Goal: Task Accomplishment & Management: Use online tool/utility

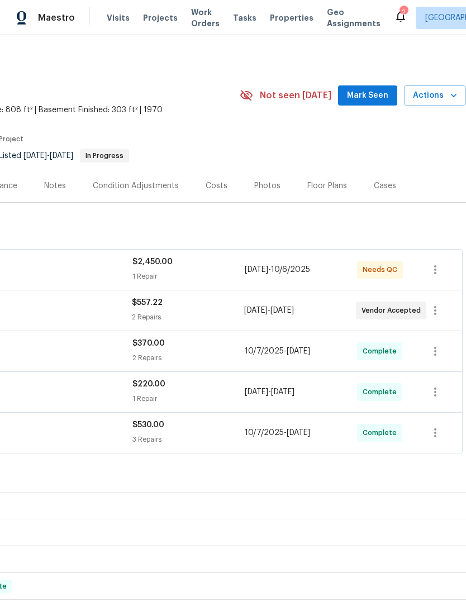
scroll to position [0, 165]
click at [433, 100] on span "Actions" at bounding box center [435, 96] width 44 height 14
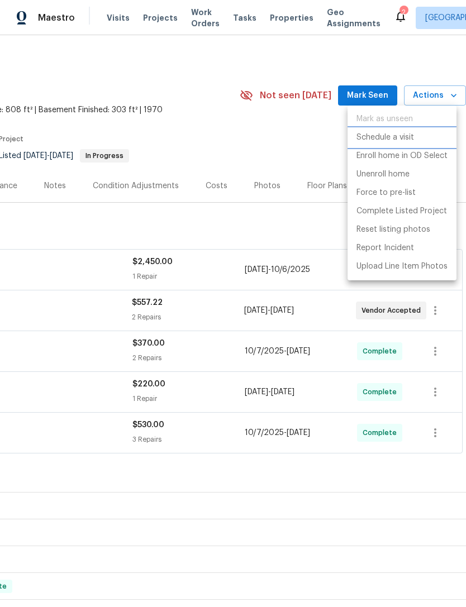
click at [399, 140] on p "Schedule a visit" at bounding box center [385, 138] width 58 height 12
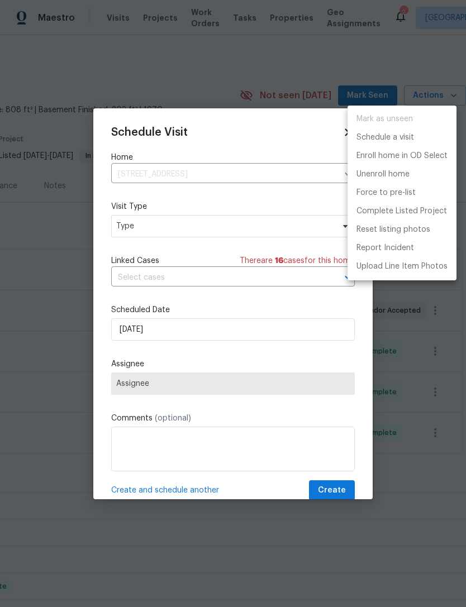
click at [171, 231] on div at bounding box center [233, 303] width 466 height 607
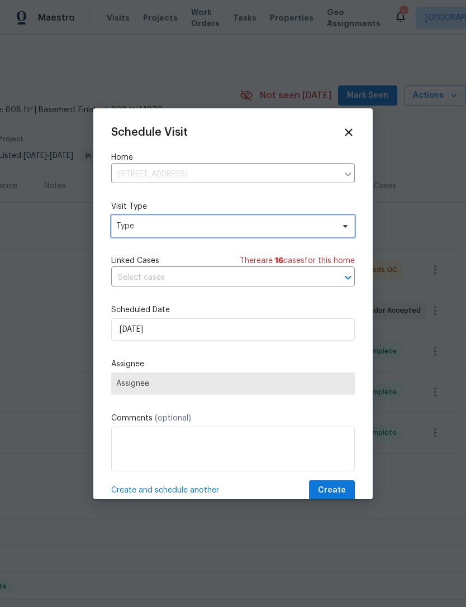
click at [166, 229] on span "Type" at bounding box center [224, 226] width 217 height 11
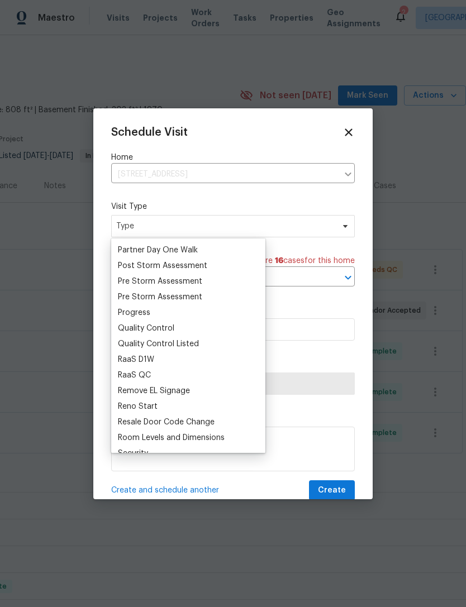
scroll to position [687, 0]
click at [142, 312] on div "Progress" at bounding box center [134, 311] width 32 height 11
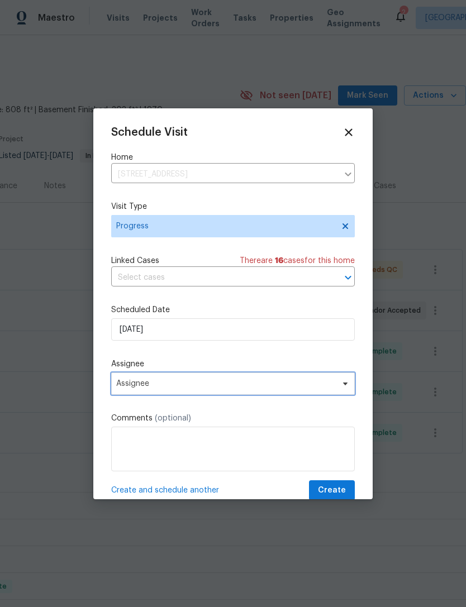
click at [181, 387] on span "Assignee" at bounding box center [225, 383] width 219 height 9
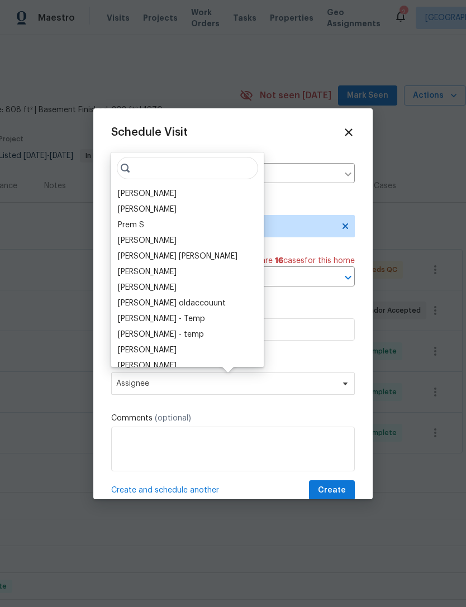
click at [159, 193] on div "[PERSON_NAME]" at bounding box center [147, 193] width 59 height 11
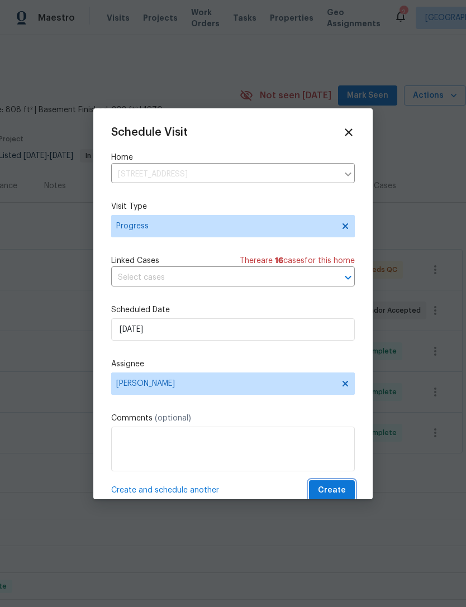
click at [334, 493] on span "Create" at bounding box center [332, 491] width 28 height 14
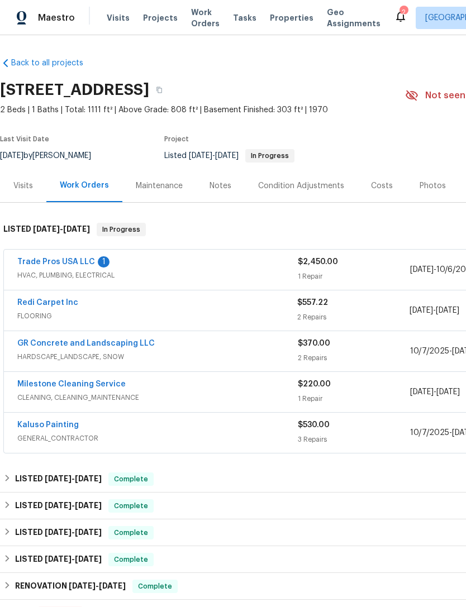
scroll to position [0, 0]
click at [81, 260] on link "Trade Pros USA LLC" at bounding box center [56, 262] width 78 height 8
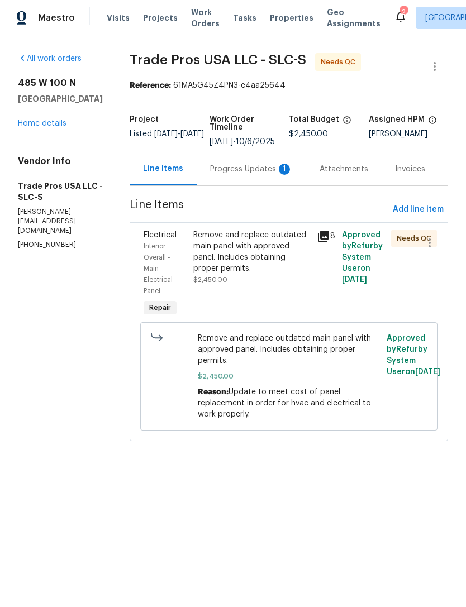
click at [283, 174] on div "Progress Updates 1" at bounding box center [251, 169] width 83 height 11
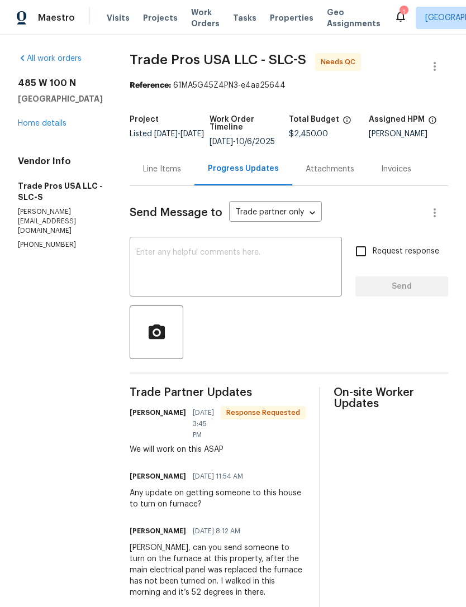
click at [39, 122] on link "Home details" at bounding box center [42, 123] width 49 height 8
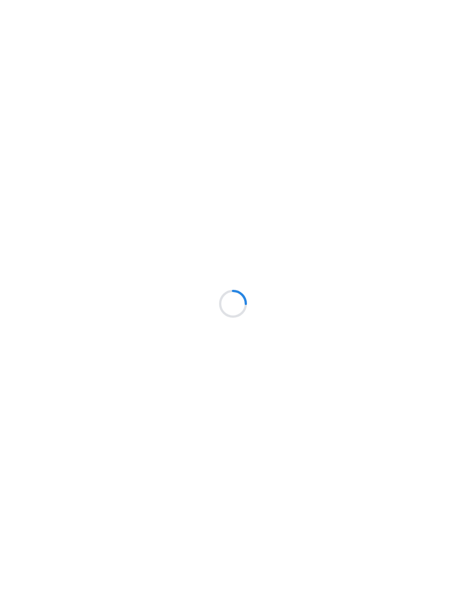
click at [316, 90] on div at bounding box center [233, 303] width 466 height 607
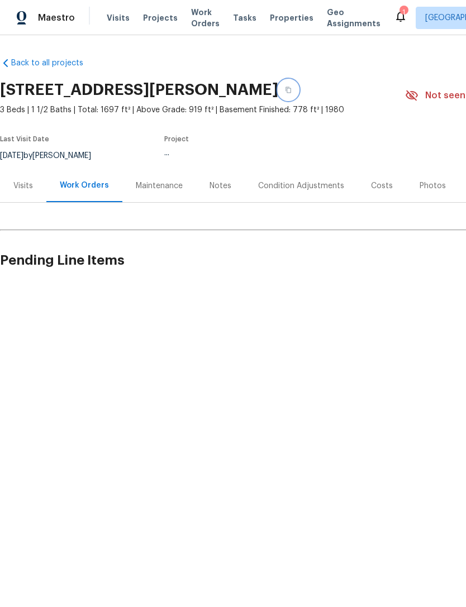
click at [298, 95] on button "button" at bounding box center [288, 90] width 20 height 20
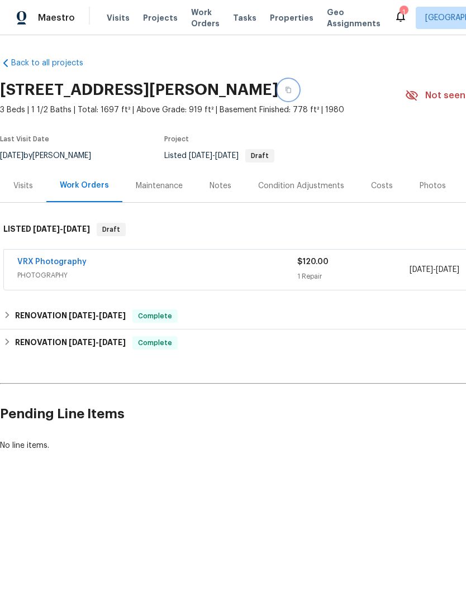
click at [298, 87] on button "button" at bounding box center [288, 90] width 20 height 20
click at [434, 184] on div "Photos" at bounding box center [432, 185] width 26 height 11
